Goal: Find specific page/section: Find specific page/section

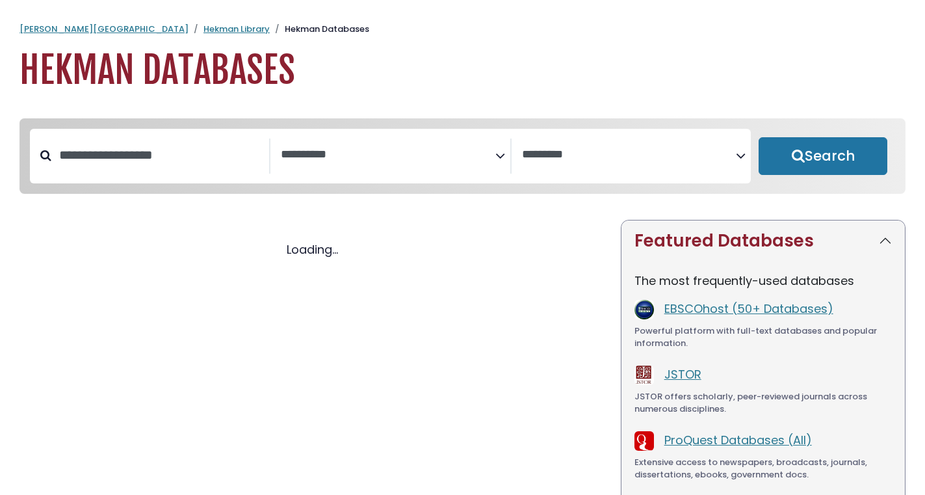
select select "Database Subject Filter"
select select "Database Vendors Filter"
select select "Database Subject Filter"
select select "Database Vendors Filter"
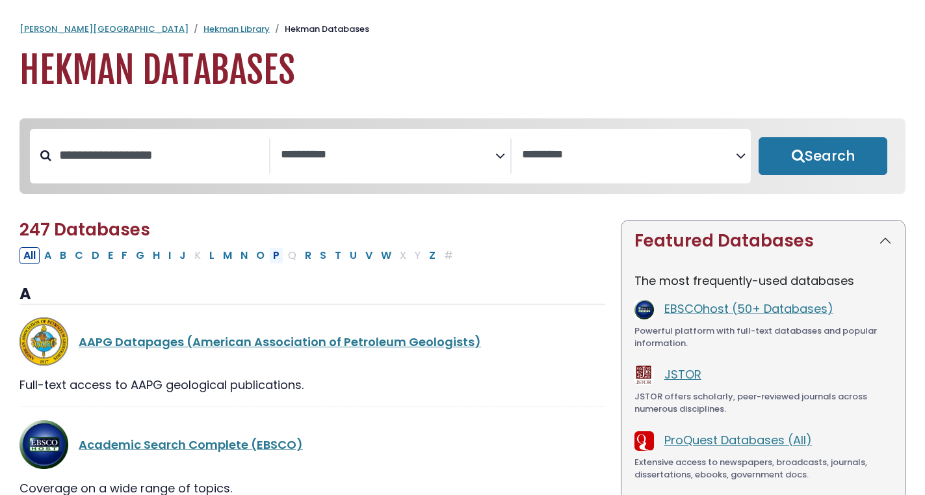
click at [276, 258] on button "P" at bounding box center [276, 255] width 14 height 17
select select "Database Subject Filter"
select select "Database Vendors Filter"
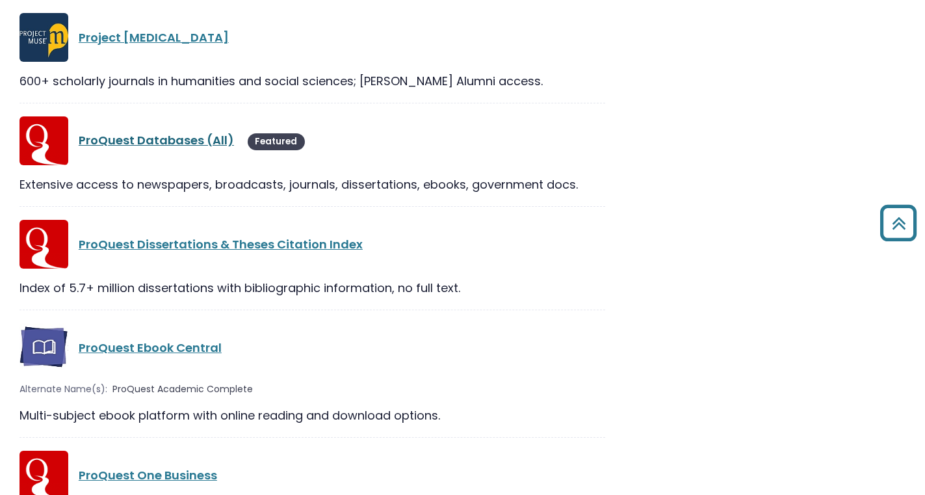
scroll to position [1576, 0]
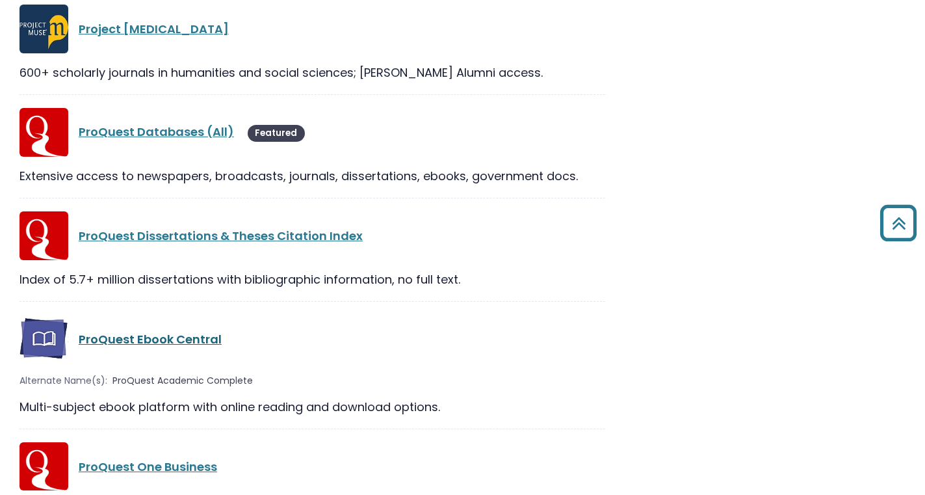
click at [118, 345] on link "ProQuest Ebook Central" at bounding box center [150, 339] width 143 height 16
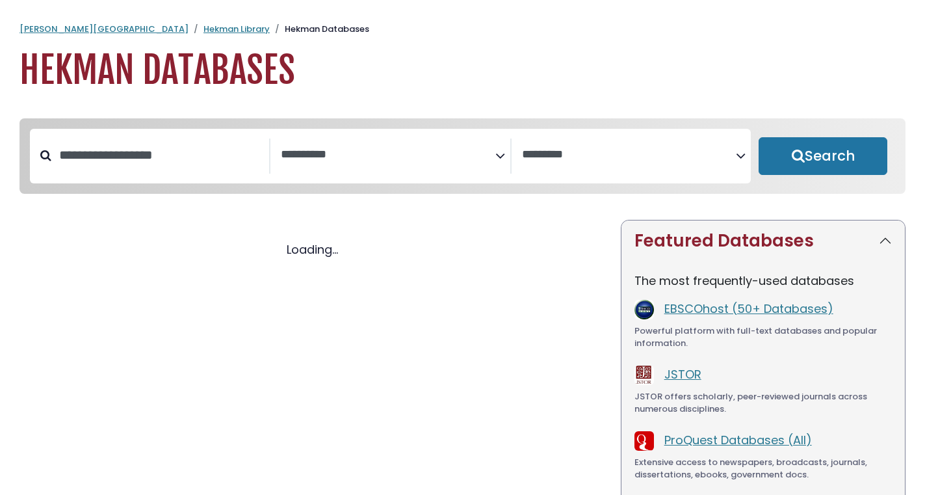
select select "Database Subject Filter"
select select "Database Vendors Filter"
select select "Database Subject Filter"
select select "Database Vendors Filter"
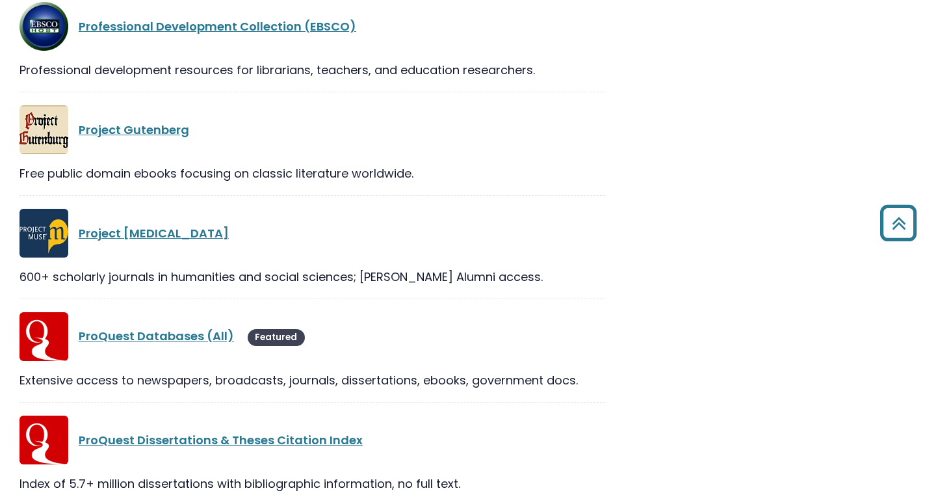
scroll to position [1381, 0]
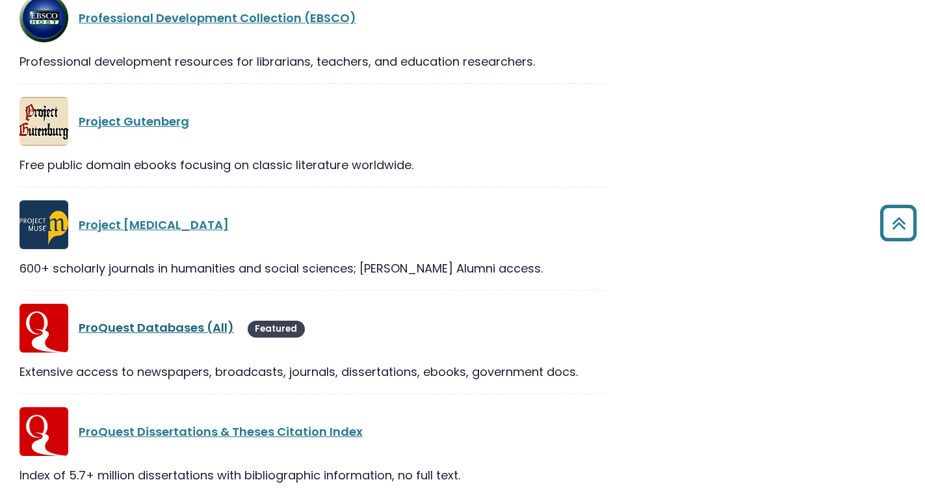
click at [126, 332] on link "ProQuest Databases (All)" at bounding box center [156, 327] width 155 height 16
